Goal: Find specific fact: Find specific fact

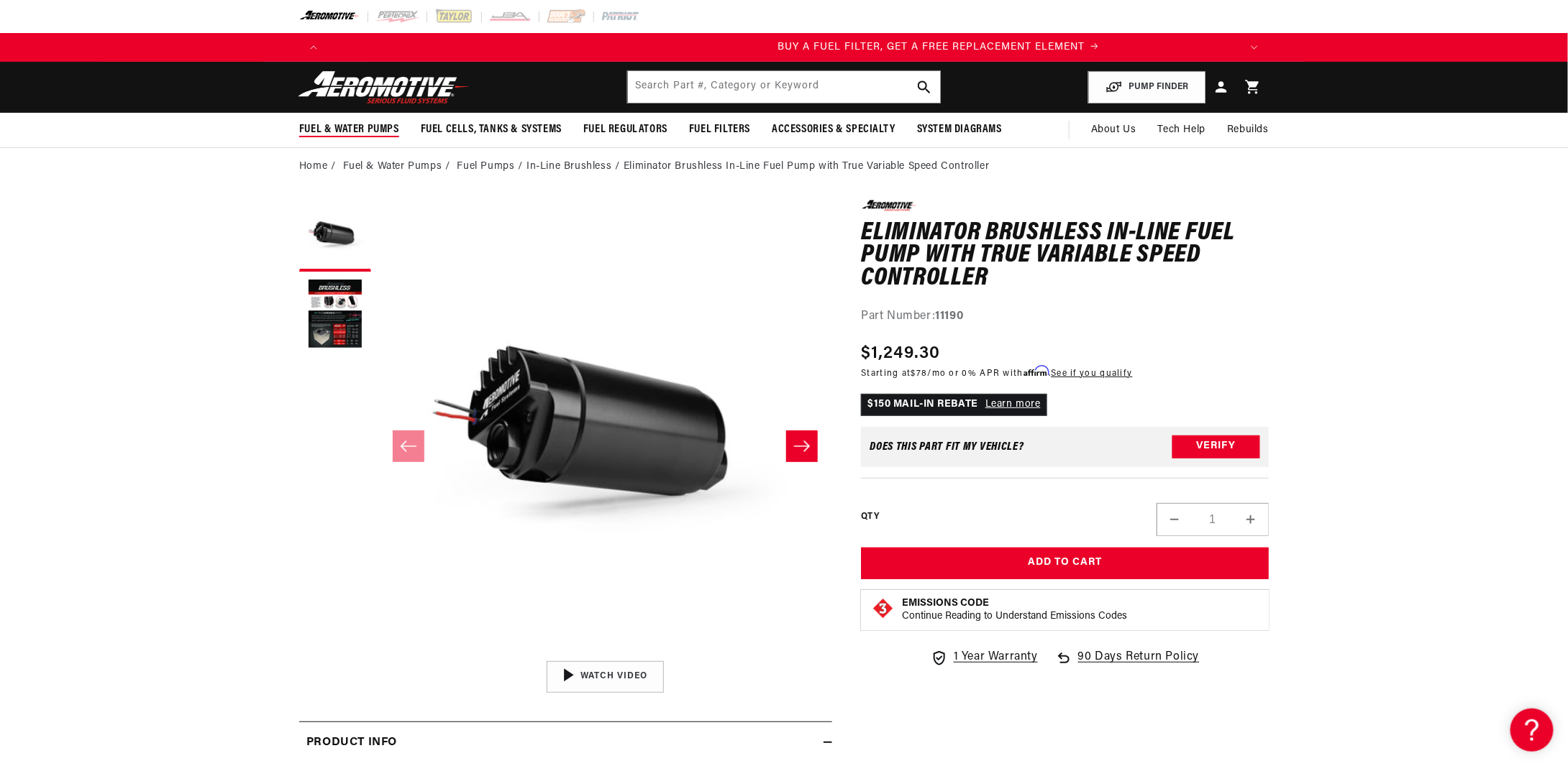
scroll to position [0, 912]
drag, startPoint x: 718, startPoint y: 95, endPoint x: 726, endPoint y: 79, distance: 17.9
click at [720, 91] on input "text" at bounding box center [784, 87] width 312 height 32
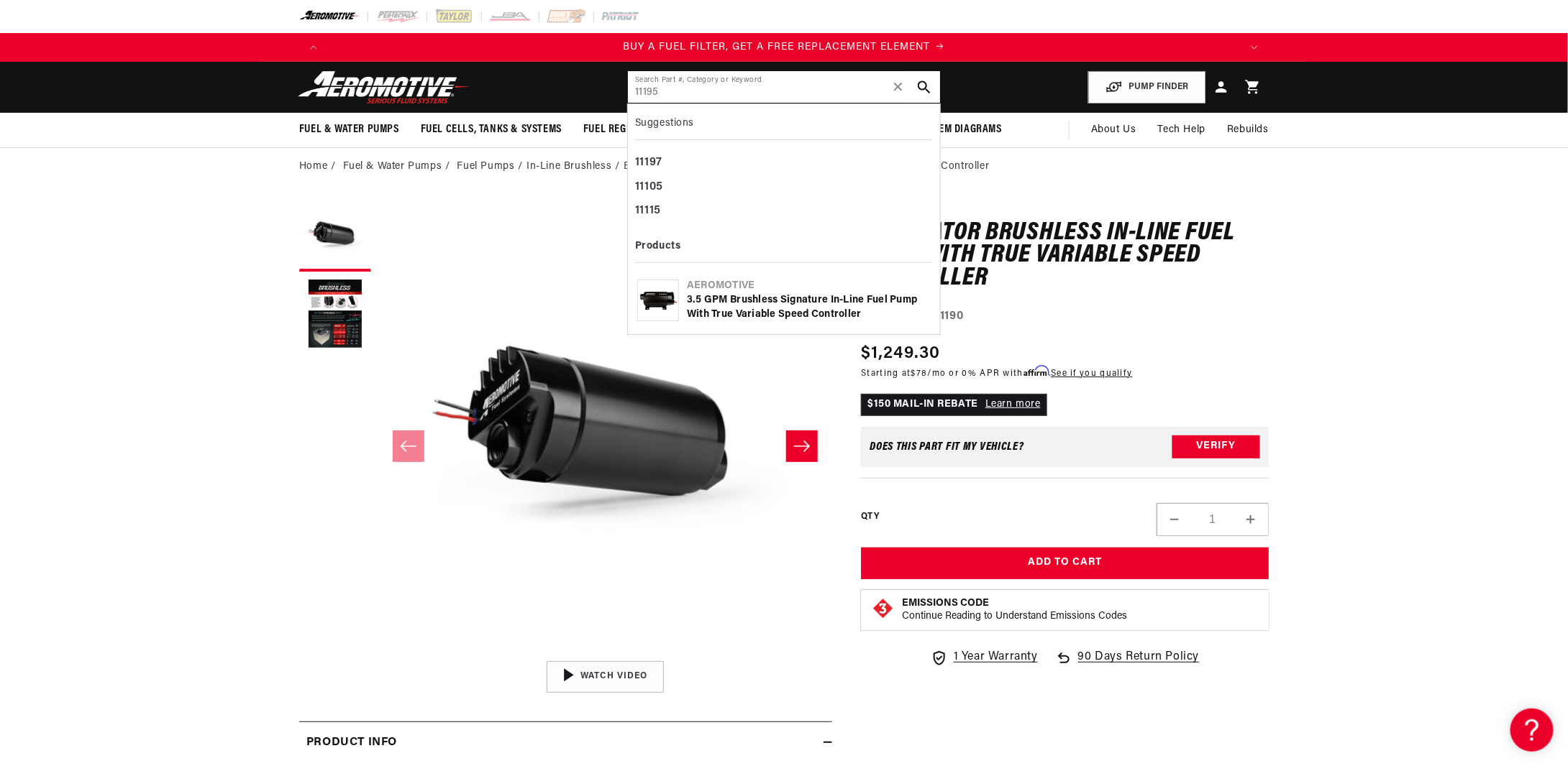
type input "11195"
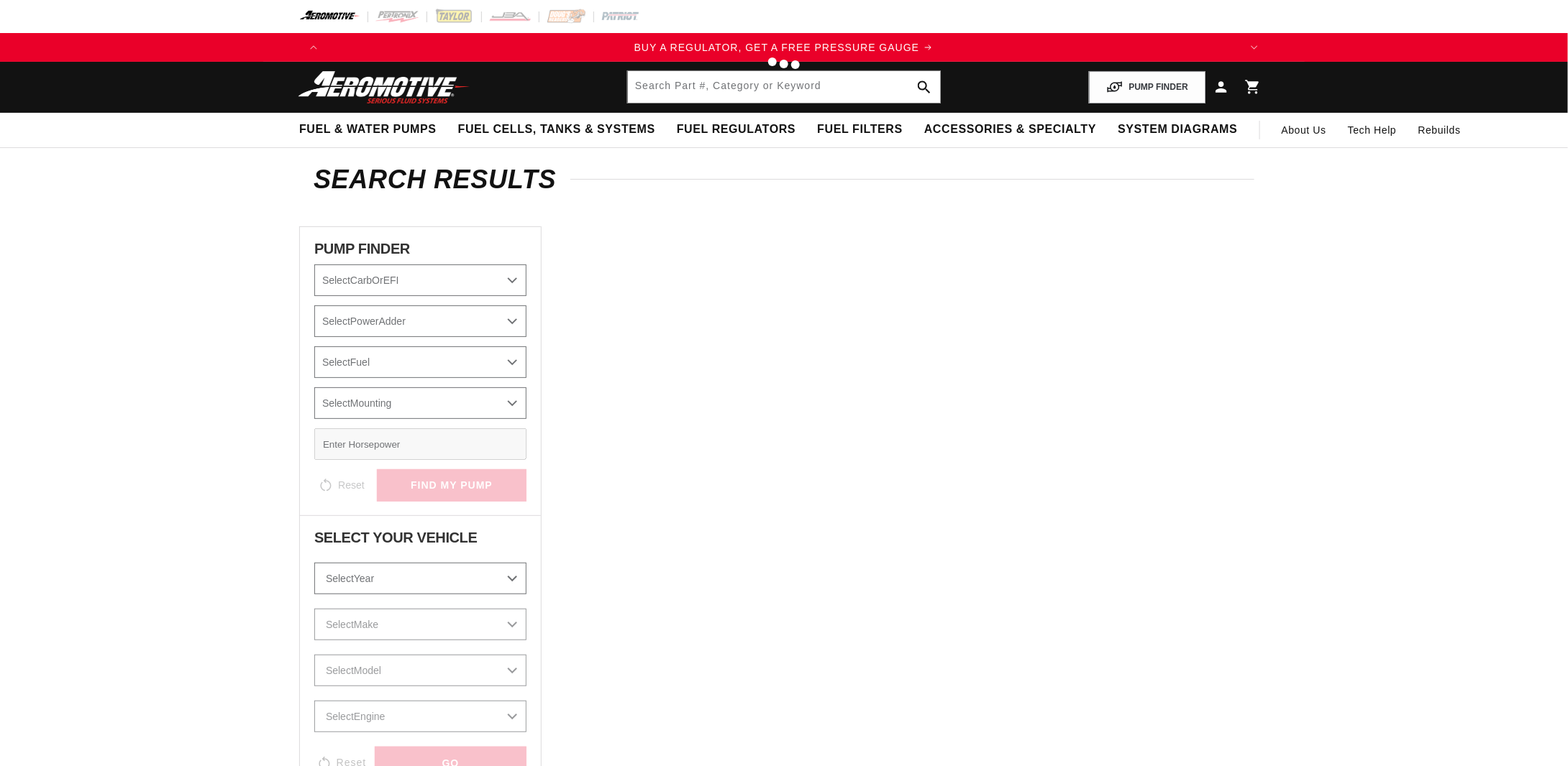
type input "11195"
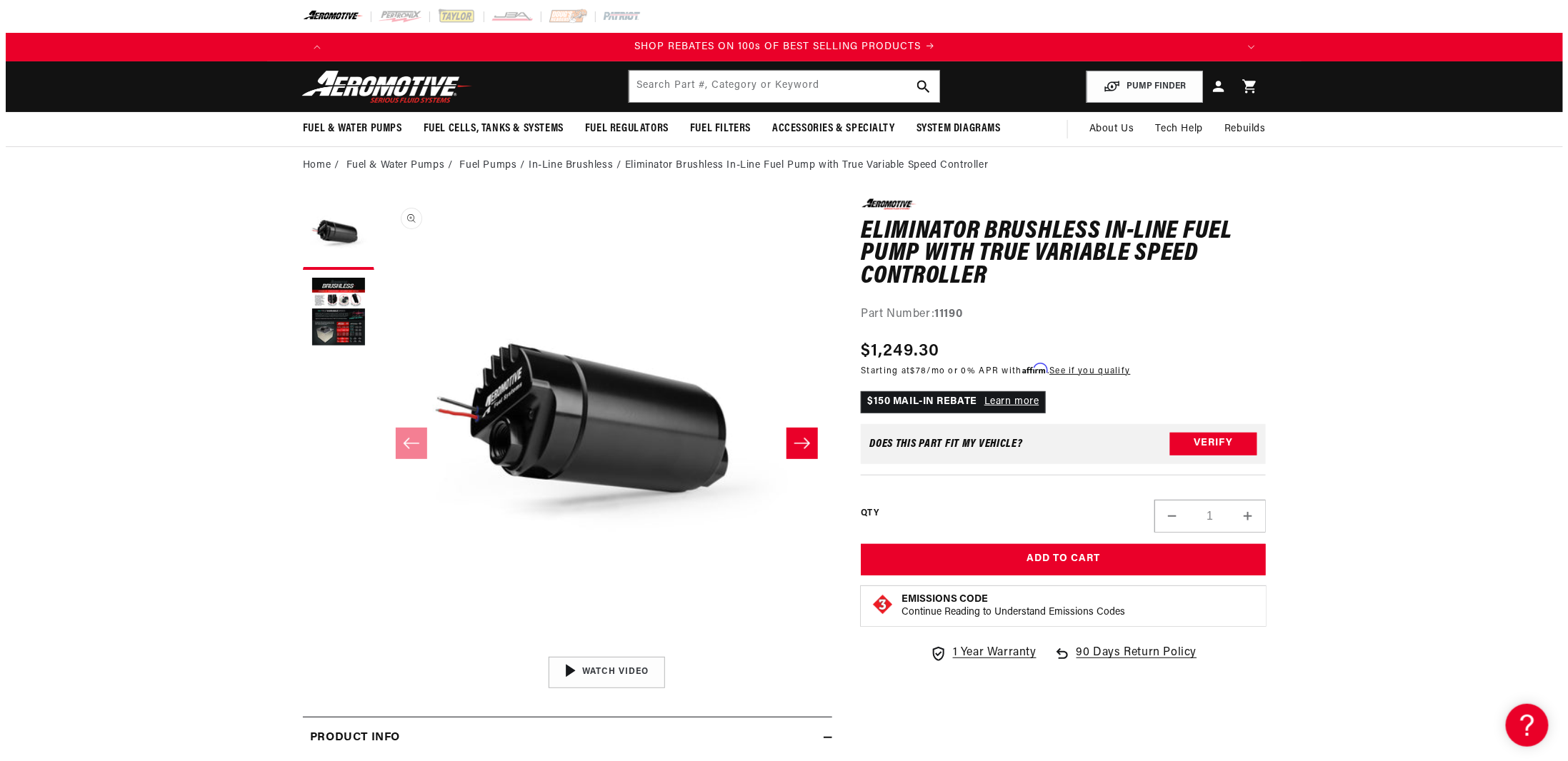
scroll to position [1, 0]
